Goal: Information Seeking & Learning: Learn about a topic

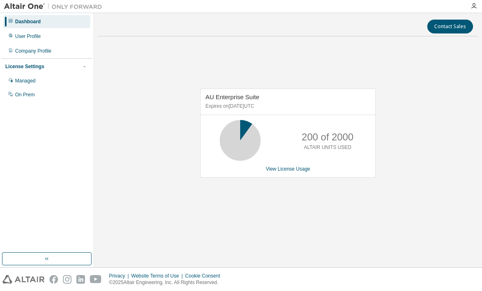
click at [297, 172] on link "View License Usage" at bounding box center [288, 169] width 45 height 6
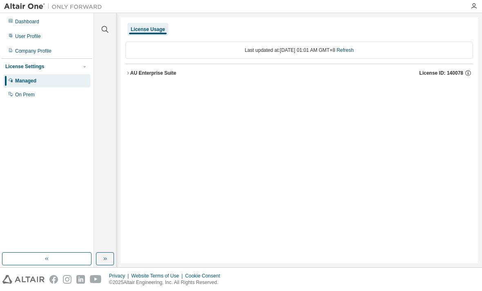
click at [49, 26] on div "Dashboard" at bounding box center [46, 21] width 87 height 13
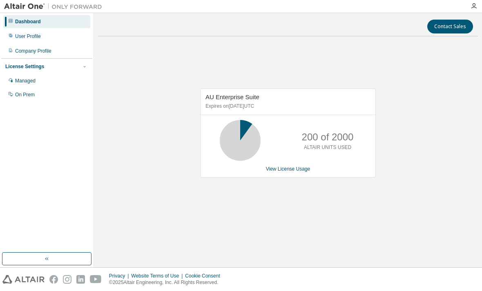
click at [473, 6] on icon "button" at bounding box center [474, 6] width 7 height 7
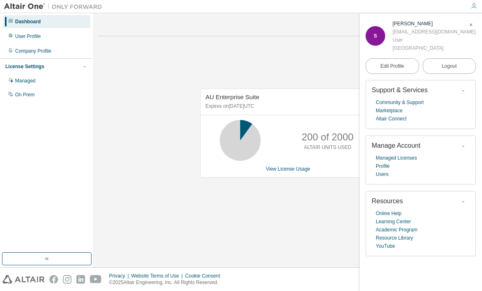
click at [326, 69] on div "AU Enterprise Suite Expires on December 29, 2025 UTC 200 of 2000 ALTAIR UNITS U…" at bounding box center [288, 137] width 380 height 189
click at [347, 51] on div "AU Enterprise Suite Expires on December 29, 2025 UTC 200 of 2000 ALTAIR UNITS U…" at bounding box center [288, 137] width 380 height 189
click at [474, 22] on span "button" at bounding box center [471, 24] width 8 height 13
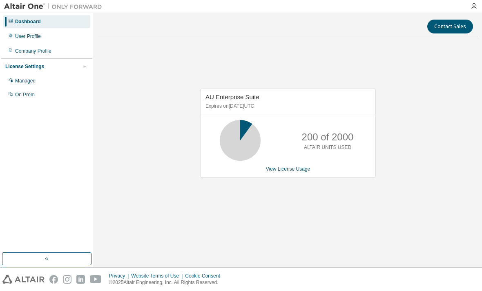
click at [472, 4] on icon "button" at bounding box center [474, 6] width 7 height 7
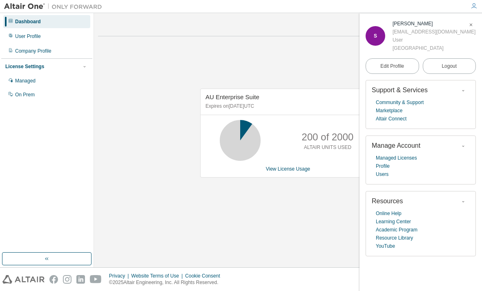
click at [317, 67] on div "AU Enterprise Suite Expires on December 29, 2025 UTC 200 of 2000 ALTAIR UNITS U…" at bounding box center [288, 137] width 380 height 189
click at [471, 23] on icon "button" at bounding box center [471, 24] width 5 height 5
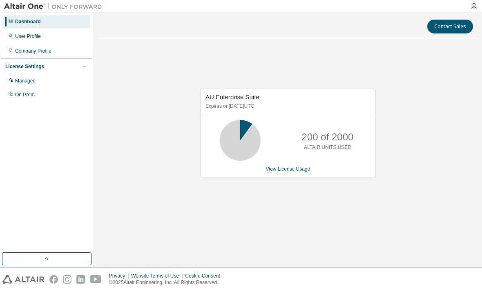
click at [458, 28] on button "Contact Sales" at bounding box center [450, 27] width 46 height 14
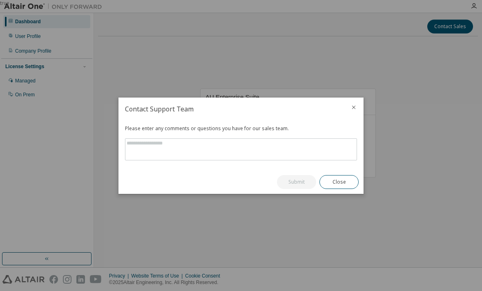
click at [353, 108] on icon "close" at bounding box center [354, 107] width 4 height 4
